Goal: Task Accomplishment & Management: Manage account settings

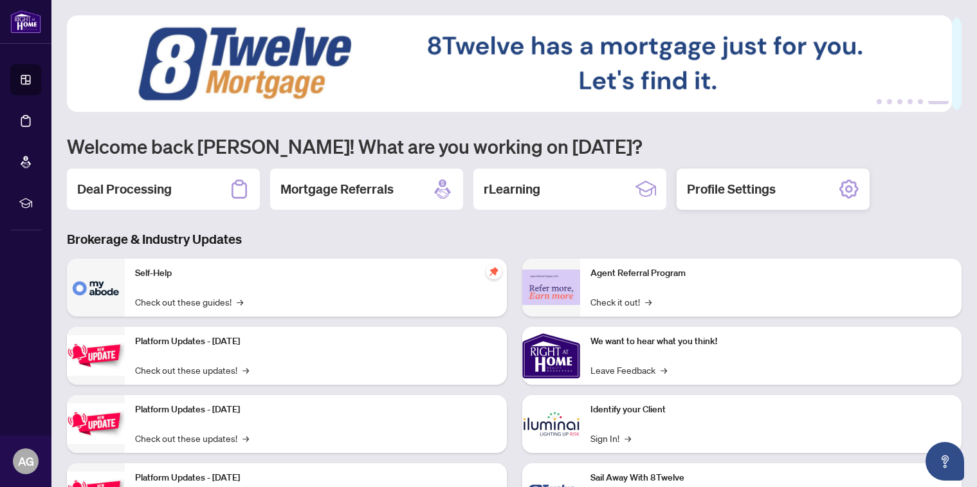
click at [750, 188] on h2 "Profile Settings" at bounding box center [731, 189] width 89 height 18
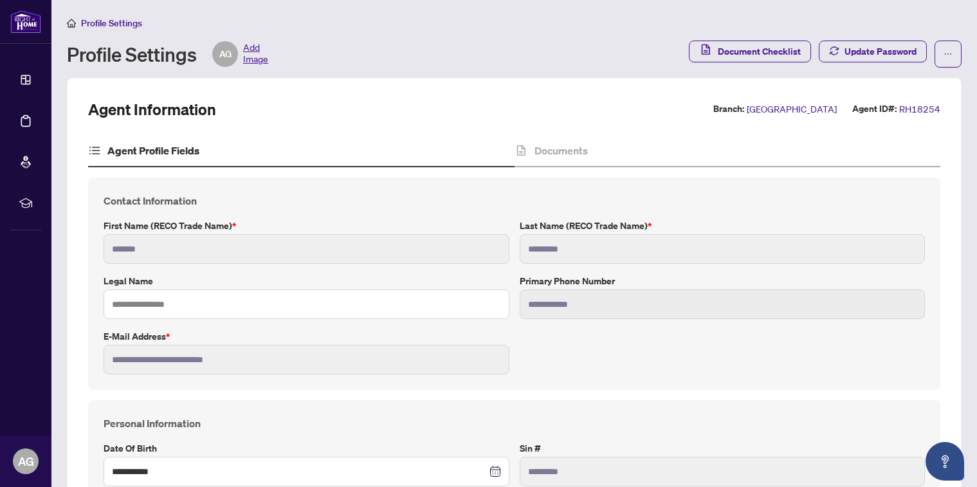
click at [252, 46] on span "Add Image" at bounding box center [255, 54] width 25 height 26
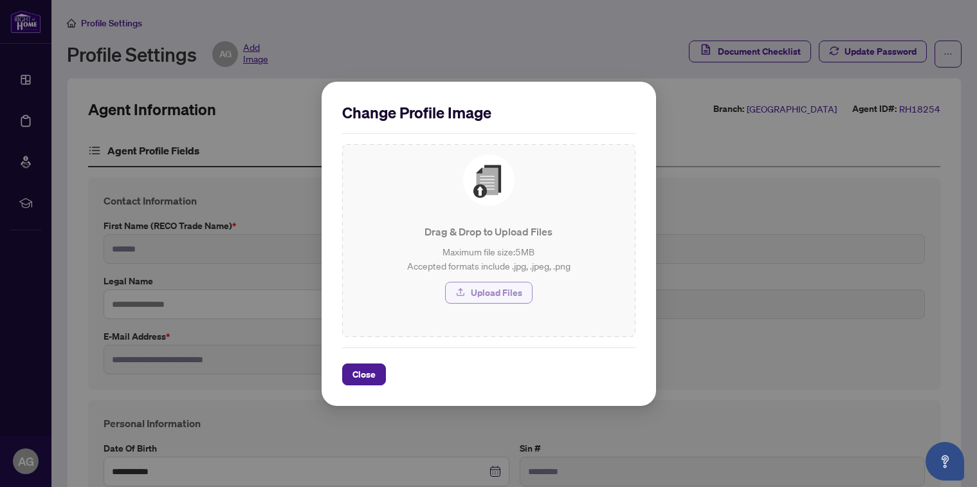
click at [497, 295] on span "Upload Files" at bounding box center [496, 292] width 51 height 21
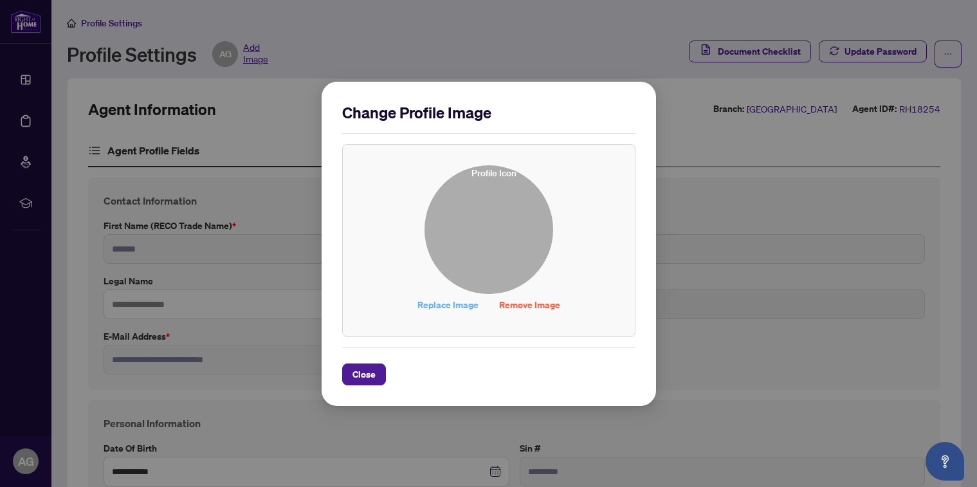
click at [422, 302] on span "Replace Image" at bounding box center [448, 305] width 61 height 21
click at [436, 306] on span "Replace Image" at bounding box center [448, 305] width 61 height 21
click at [366, 372] on span "Close" at bounding box center [364, 374] width 23 height 21
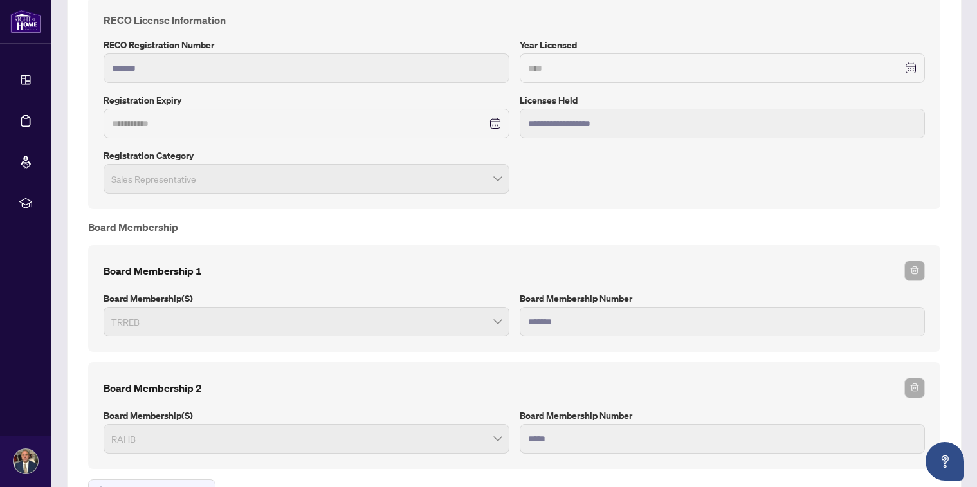
scroll to position [901, 0]
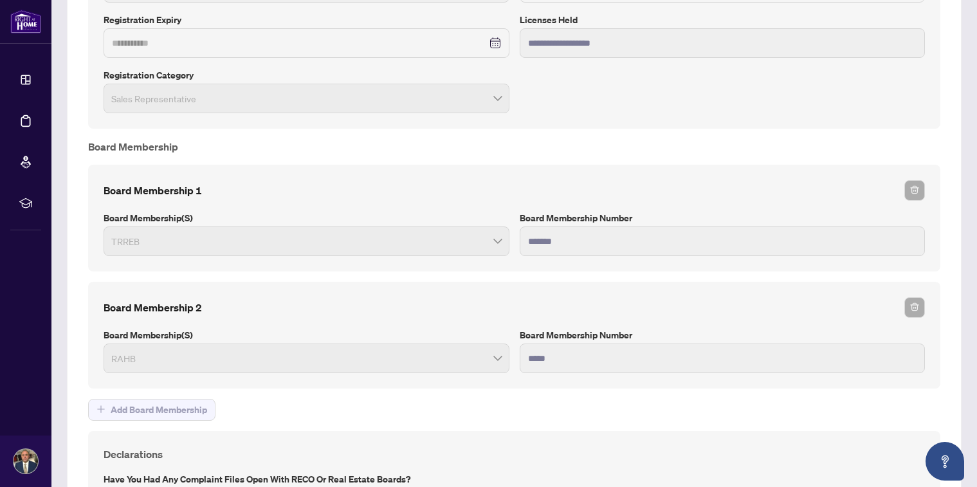
click at [173, 355] on span "RAHB" at bounding box center [306, 358] width 391 height 24
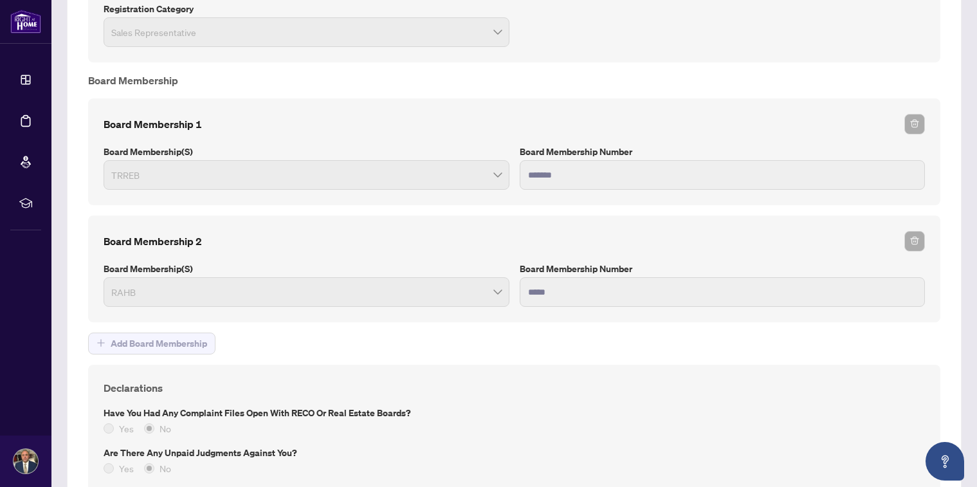
scroll to position [1084, 0]
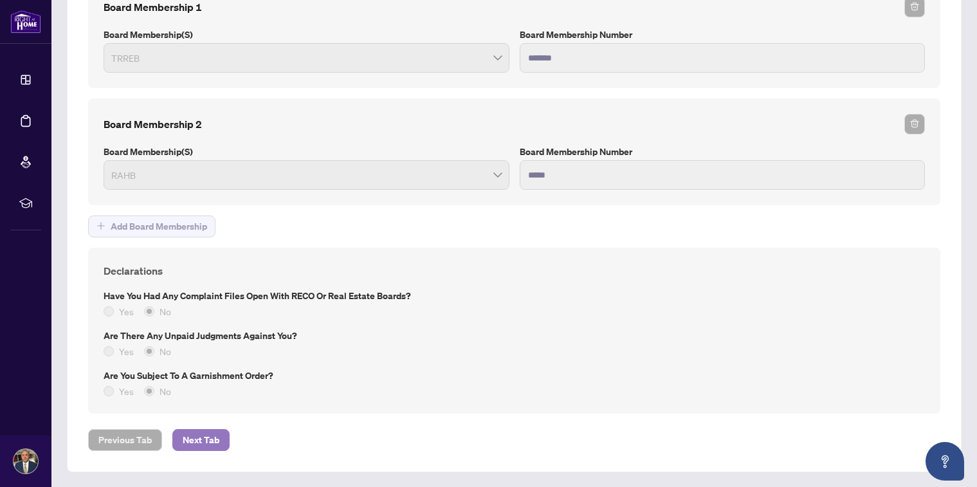
click at [198, 438] on span "Next Tab" at bounding box center [201, 440] width 37 height 21
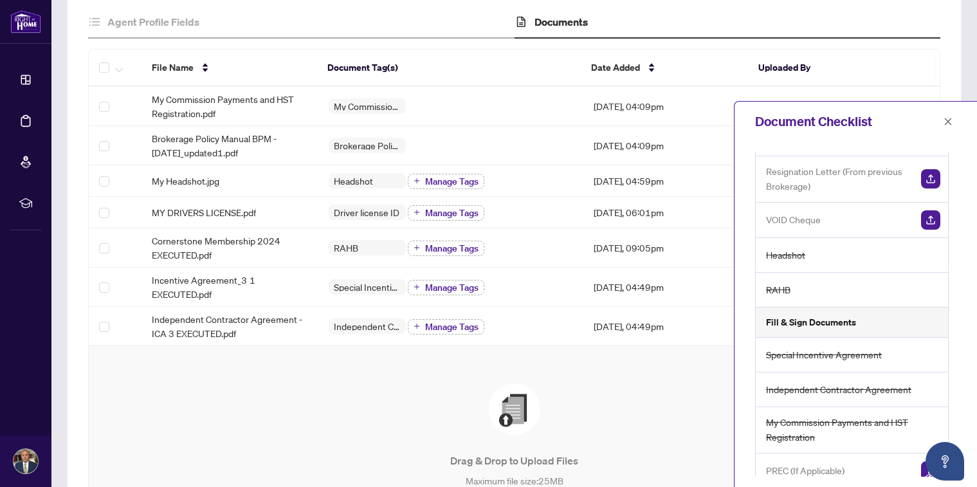
scroll to position [129, 0]
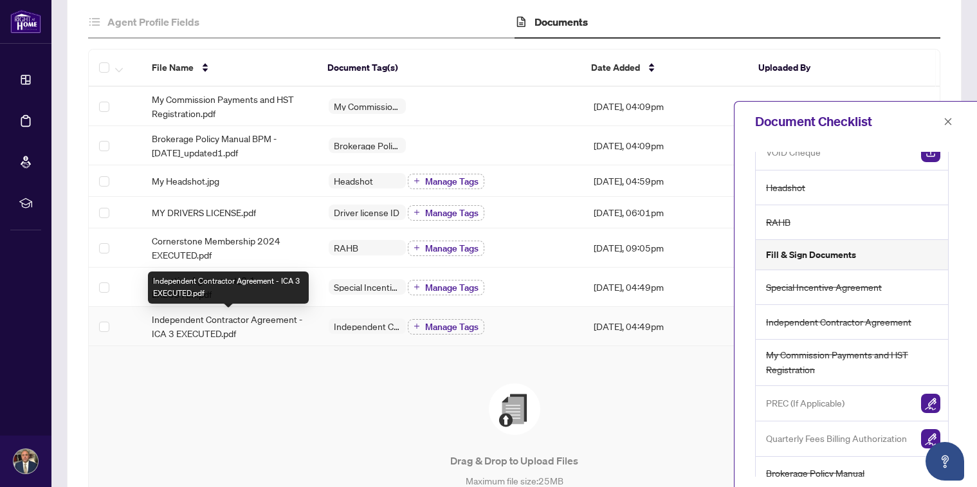
click at [234, 317] on span "Independent Contractor Agreement - ICA 3 EXECUTED.pdf" at bounding box center [230, 326] width 156 height 28
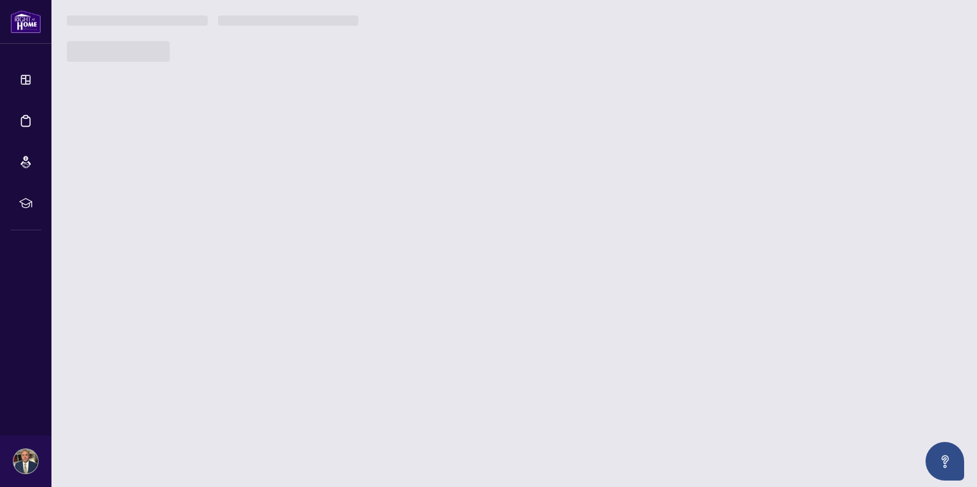
click at [234, 317] on main "Profile Settings Profile Settings Edit Image Document Checklist Update Password…" at bounding box center [514, 243] width 926 height 487
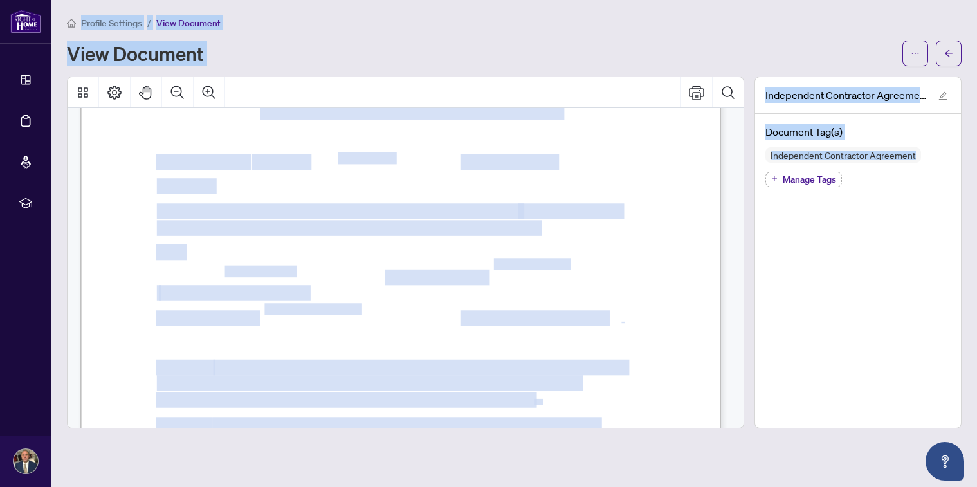
scroll to position [193, 0]
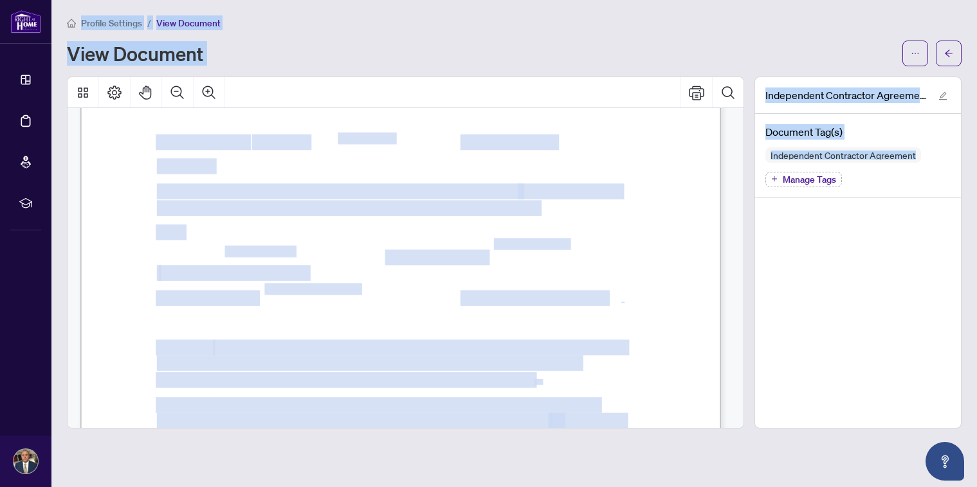
click at [183, 229] on span "AND:" at bounding box center [170, 232] width 28 height 15
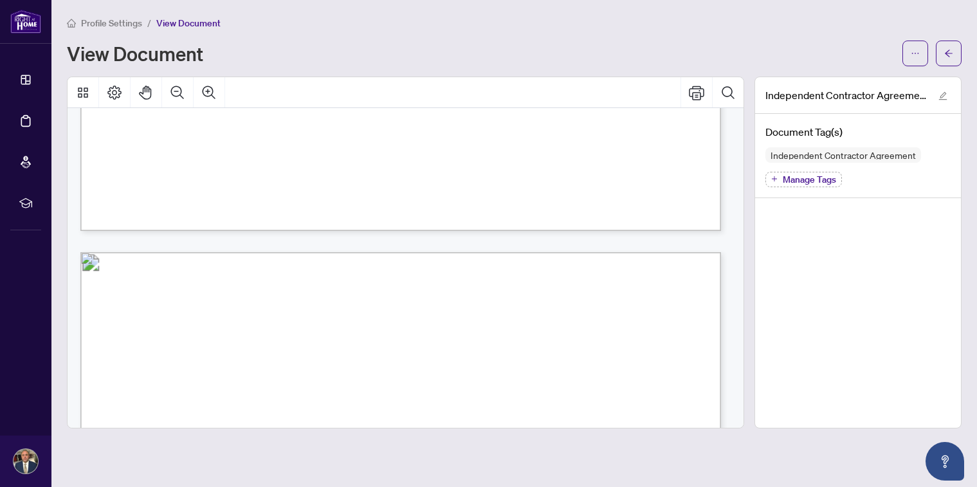
scroll to position [11681, 0]
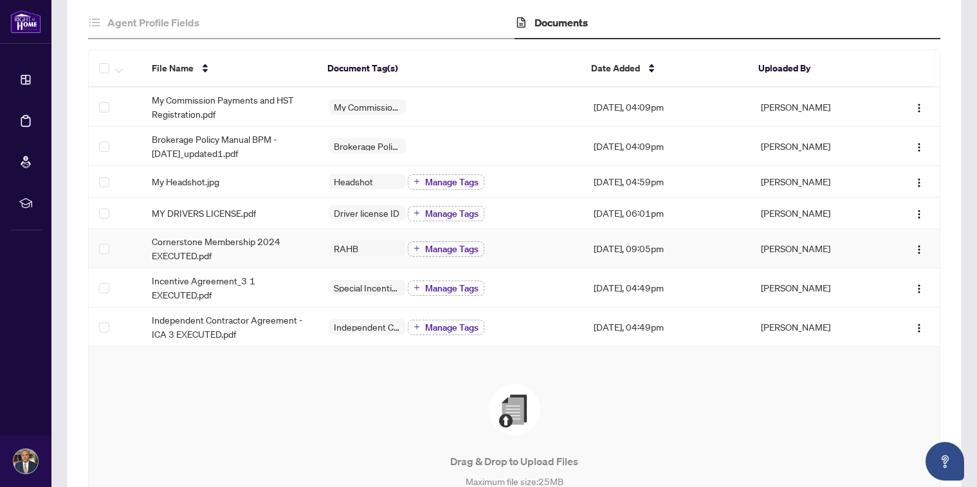
scroll to position [129, 0]
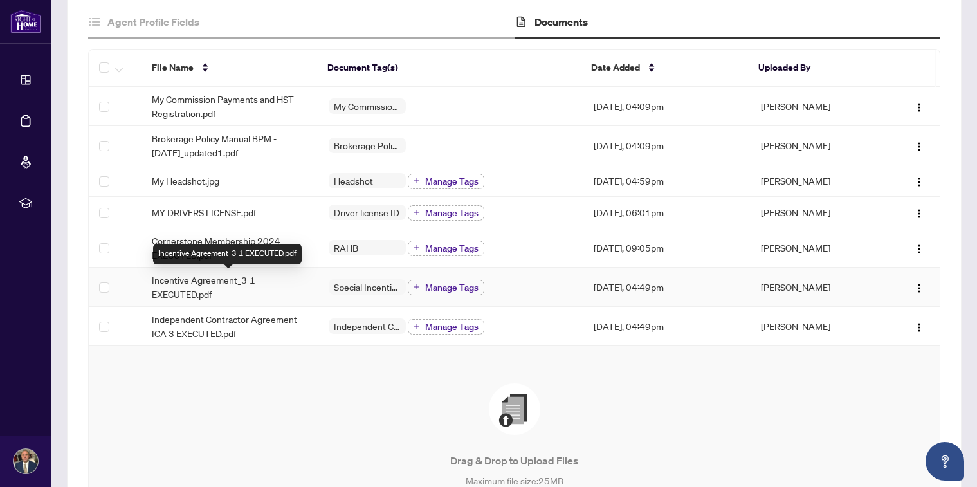
click at [208, 282] on span "Incentive Agreement_3 1 EXECUTED.pdf" at bounding box center [230, 287] width 156 height 28
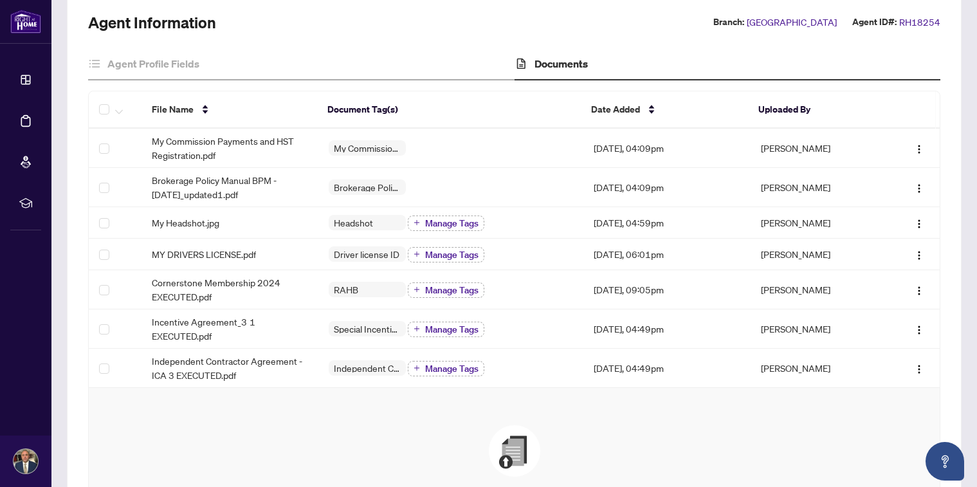
scroll to position [64, 0]
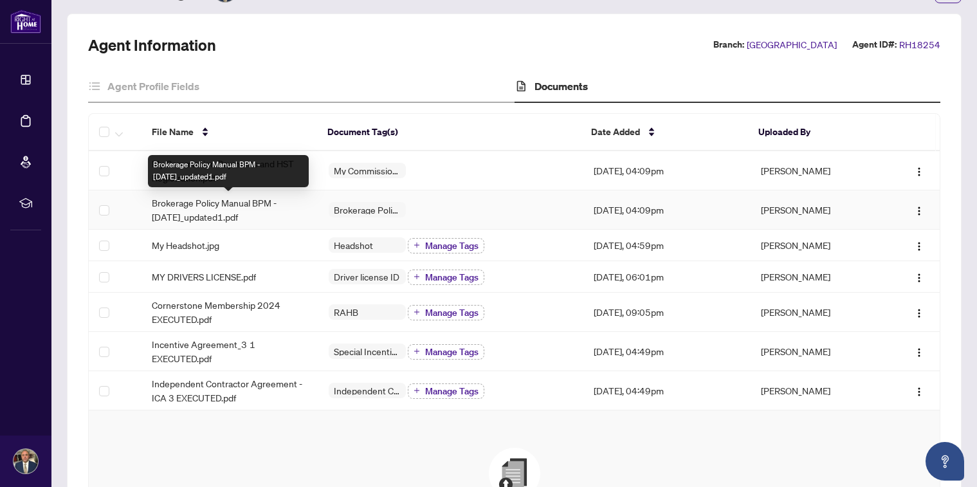
click at [216, 206] on span "Brokerage Policy Manual BPM - [DATE]_updated1.pdf" at bounding box center [230, 210] width 156 height 28
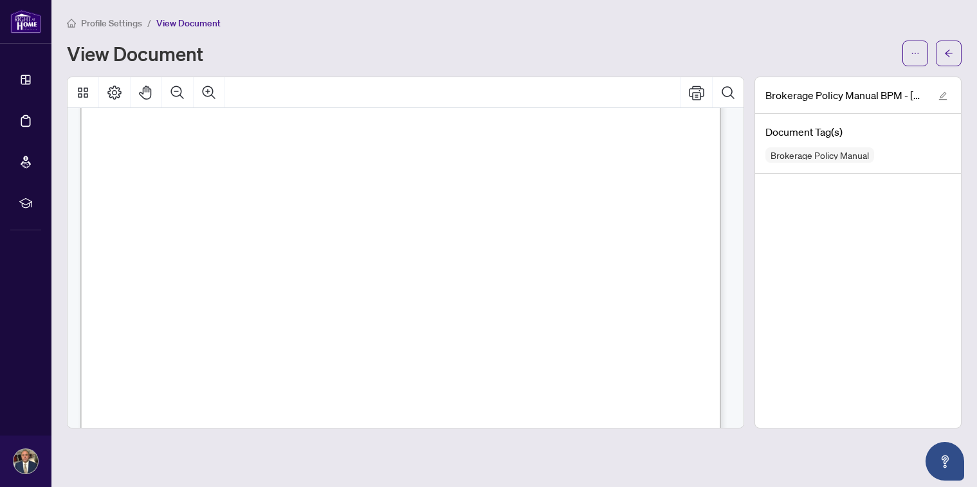
scroll to position [46891, 0]
